Goal: Task Accomplishment & Management: Use online tool/utility

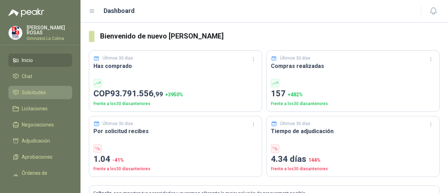
click at [28, 96] on link "Solicitudes" at bounding box center [40, 92] width 64 height 13
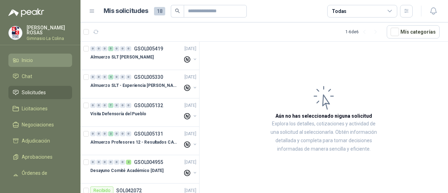
click at [36, 56] on link "Inicio" at bounding box center [40, 60] width 64 height 13
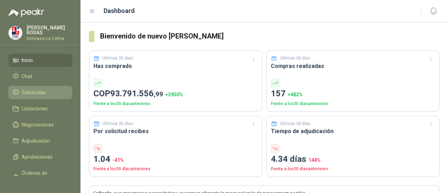
click at [38, 95] on span "Solicitudes" at bounding box center [34, 93] width 24 height 8
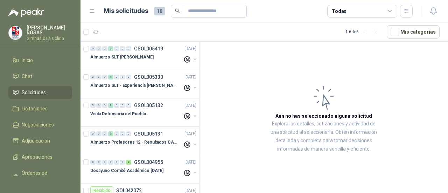
drag, startPoint x: 321, startPoint y: 29, endPoint x: 299, endPoint y: 29, distance: 22.4
click at [318, 29] on article "1 - 6 de 6 Mís categorías" at bounding box center [265, 31] width 368 height 19
drag, startPoint x: 299, startPoint y: 29, endPoint x: 97, endPoint y: 17, distance: 202.7
click at [284, 29] on article "1 - 6 de 6 Mís categorías" at bounding box center [265, 31] width 368 height 19
click at [35, 77] on li "Chat 55" at bounding box center [40, 76] width 55 height 8
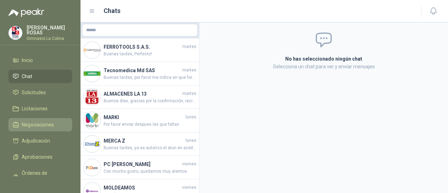
click at [36, 125] on span "Negociaciones" at bounding box center [38, 125] width 32 height 8
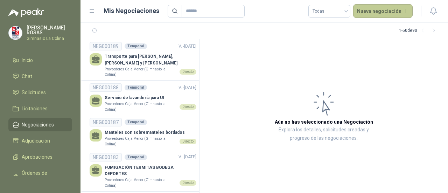
click at [373, 13] on button "Nueva negociación" at bounding box center [383, 11] width 60 height 14
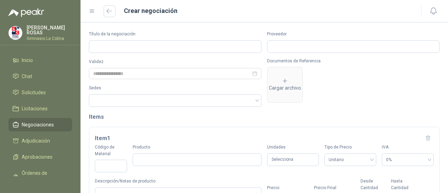
click at [32, 126] on span "Negociaciones" at bounding box center [38, 125] width 32 height 8
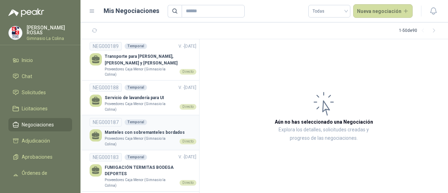
scroll to position [82, 0]
